Goal: Find specific page/section: Find specific page/section

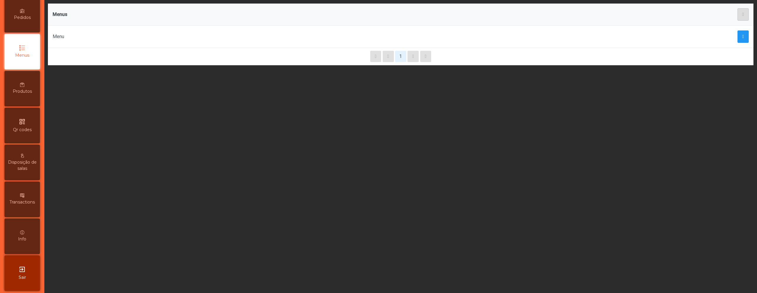
scroll to position [61, 0]
click at [22, 192] on div "Transactions" at bounding box center [21, 196] width 35 height 35
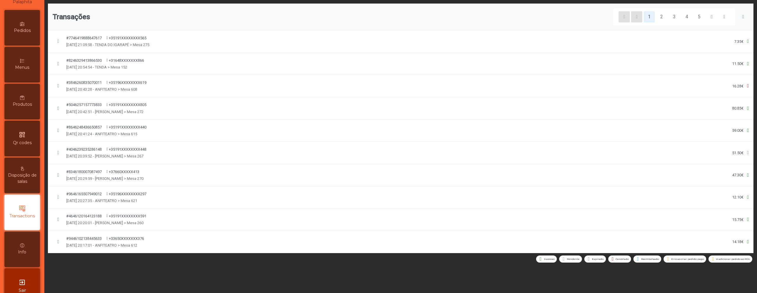
scroll to position [35, 0]
